Goal: Task Accomplishment & Management: Manage account settings

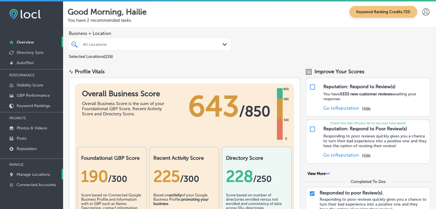
click at [43, 170] on link "Manage Locations" at bounding box center [31, 174] width 63 height 10
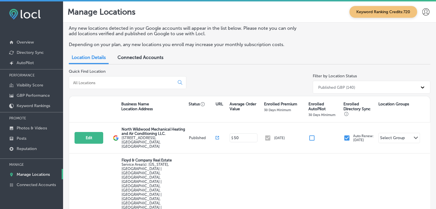
click at [134, 85] on div at bounding box center [128, 82] width 118 height 13
click at [134, 84] on input at bounding box center [123, 82] width 101 height 5
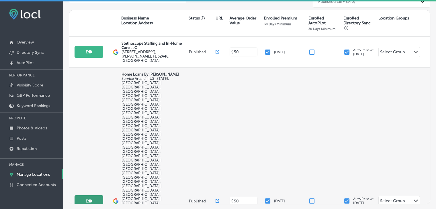
type input "home"
click at [90, 196] on button "Edit" at bounding box center [89, 202] width 29 height 12
select select "US"
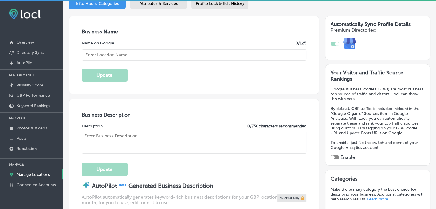
scroll to position [96, 0]
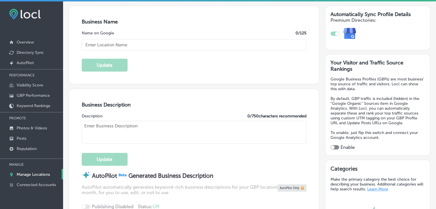
type input "Home Loans By [PERSON_NAME]"
type input "[STREET_ADDRESS][PERSON_NAME]"
type input "Waco"
type input "76712"
type input "US"
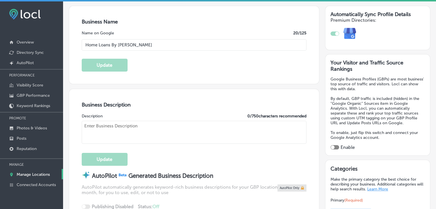
type input "[URL][DOMAIN_NAME][PERSON_NAME]"
checkbox input "true"
type textarea "At Home Loans By [PERSON_NAME], personalized mortgage solutions are available a…"
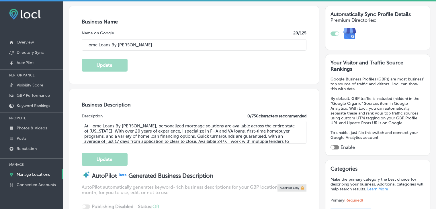
type input "[PHONE_NUMBER]"
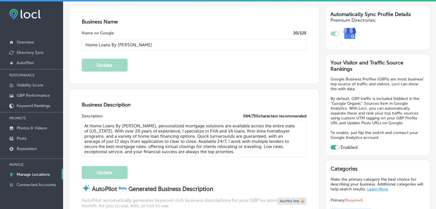
click at [275, 131] on textarea "At Home Loans By [PERSON_NAME], personalized mortgage solutions are available a…" at bounding box center [194, 139] width 225 height 36
click at [174, 135] on textarea "At Home Loans By [PERSON_NAME], personalized mortgage solutions are available a…" at bounding box center [194, 139] width 225 height 36
click at [96, 134] on textarea "At Home Loans By [PERSON_NAME], personalized mortgage solutions are available a…" at bounding box center [194, 139] width 225 height 36
click at [107, 130] on textarea "At Home Loans By [PERSON_NAME], personalized mortgage solutions are available a…" at bounding box center [194, 139] width 225 height 36
click at [108, 130] on textarea "At Home Loans By [PERSON_NAME], personalized mortgage solutions are available a…" at bounding box center [194, 139] width 225 height 36
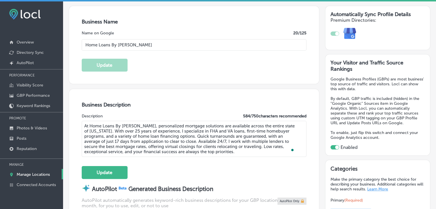
type textarea "At Home Loans By [PERSON_NAME], personalized mortgage solutions are available a…"
click at [125, 131] on textarea "At Home Loans By [PERSON_NAME], personalized mortgage solutions are available a…" at bounding box center [194, 139] width 225 height 36
click at [121, 168] on button "Update" at bounding box center [105, 172] width 46 height 13
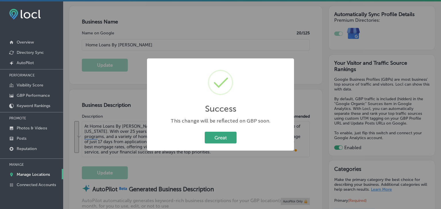
click at [217, 134] on button "Great" at bounding box center [221, 138] width 32 height 12
